Goal: Information Seeking & Learning: Learn about a topic

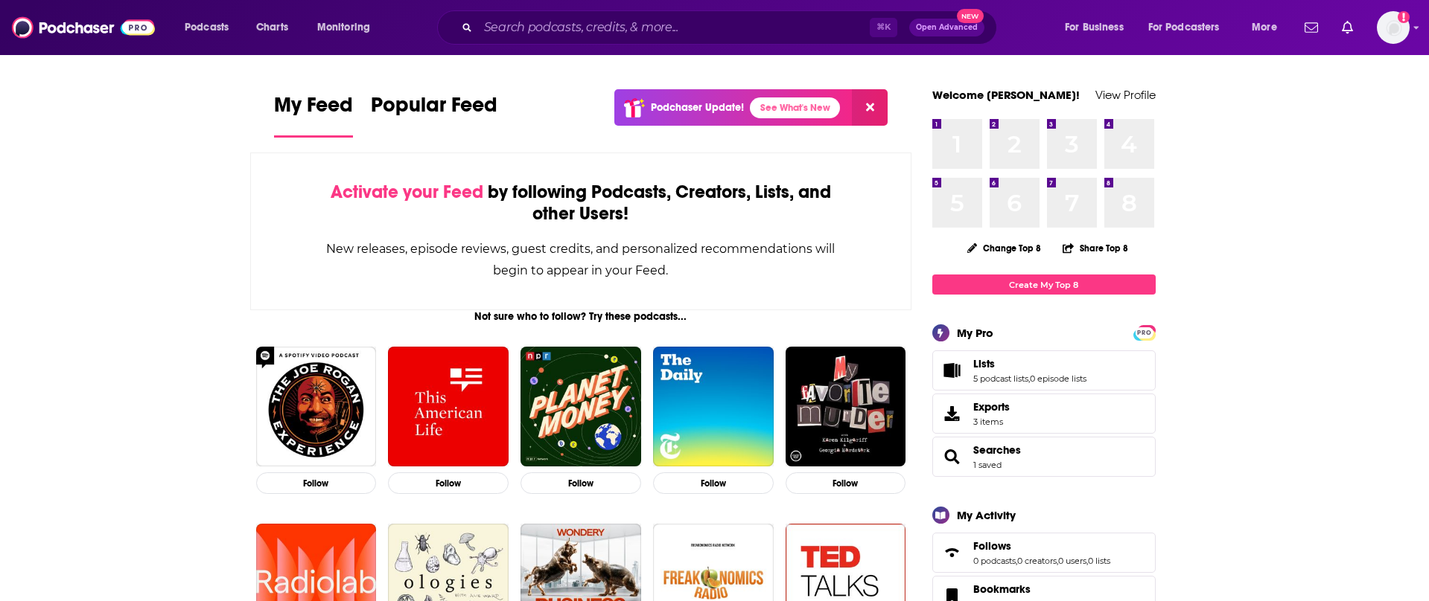
click at [524, 30] on input "Search podcasts, credits, & more..." at bounding box center [674, 28] width 392 height 24
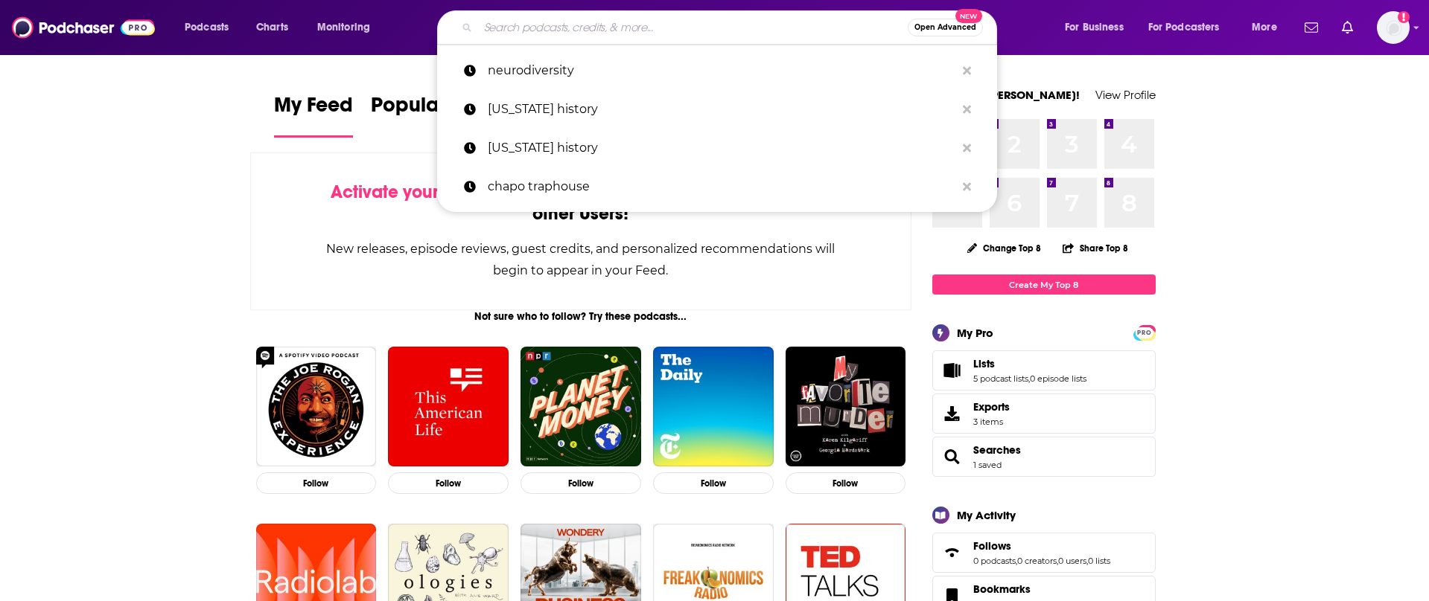
click at [547, 25] on input "Search podcasts, credits, & more..." at bounding box center [693, 28] width 430 height 24
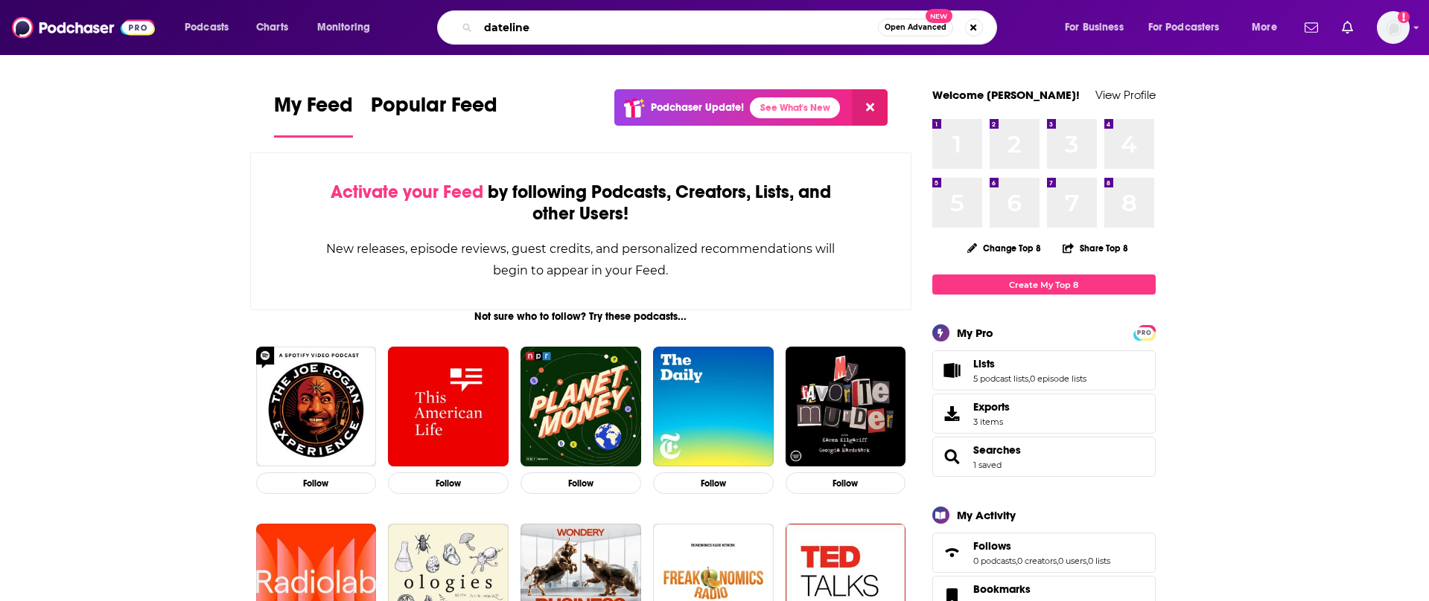
click at [683, 27] on input "dateline" at bounding box center [678, 28] width 400 height 24
type input "dateline"
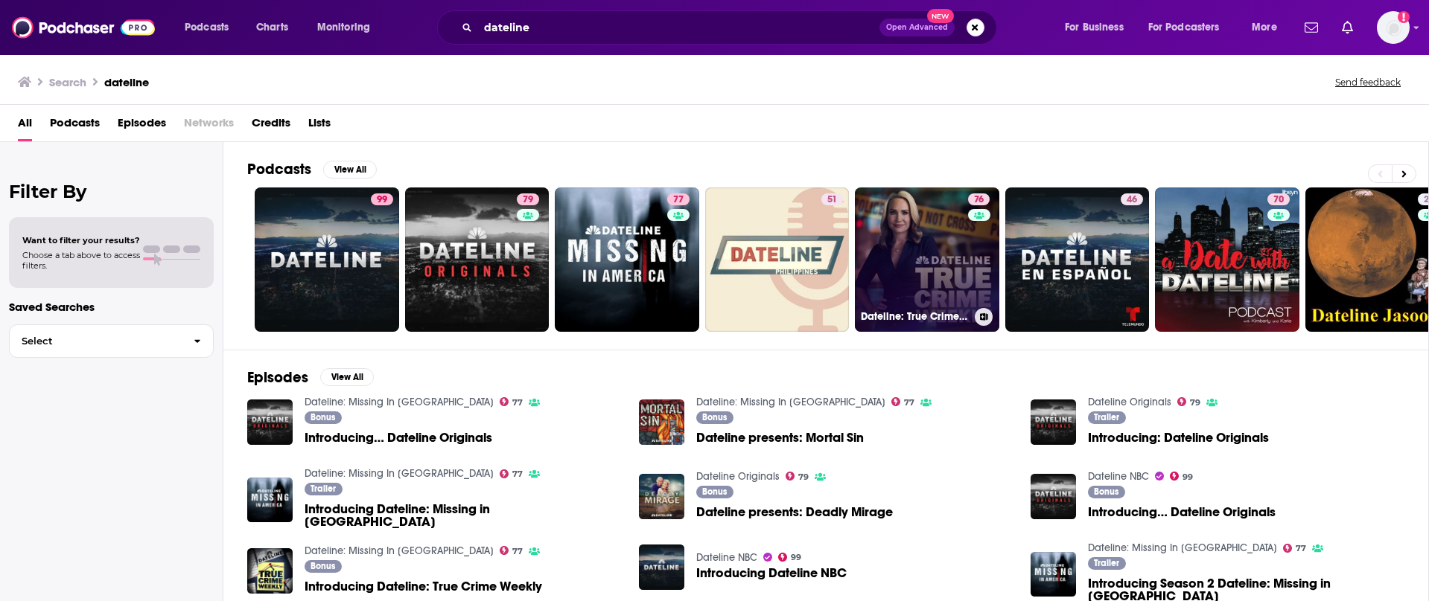
click at [892, 290] on link "76 Dateline: True Crime Weekly" at bounding box center [927, 260] width 144 height 144
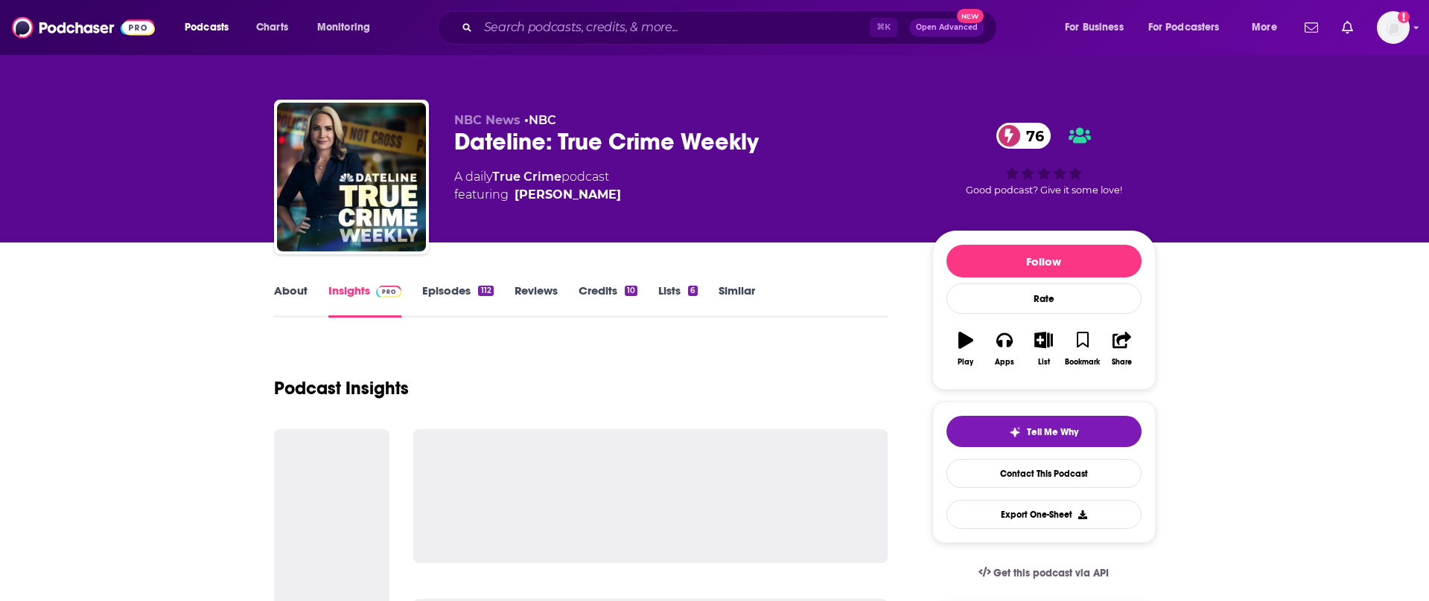
scroll to position [95, 0]
